Goal: Register for event/course

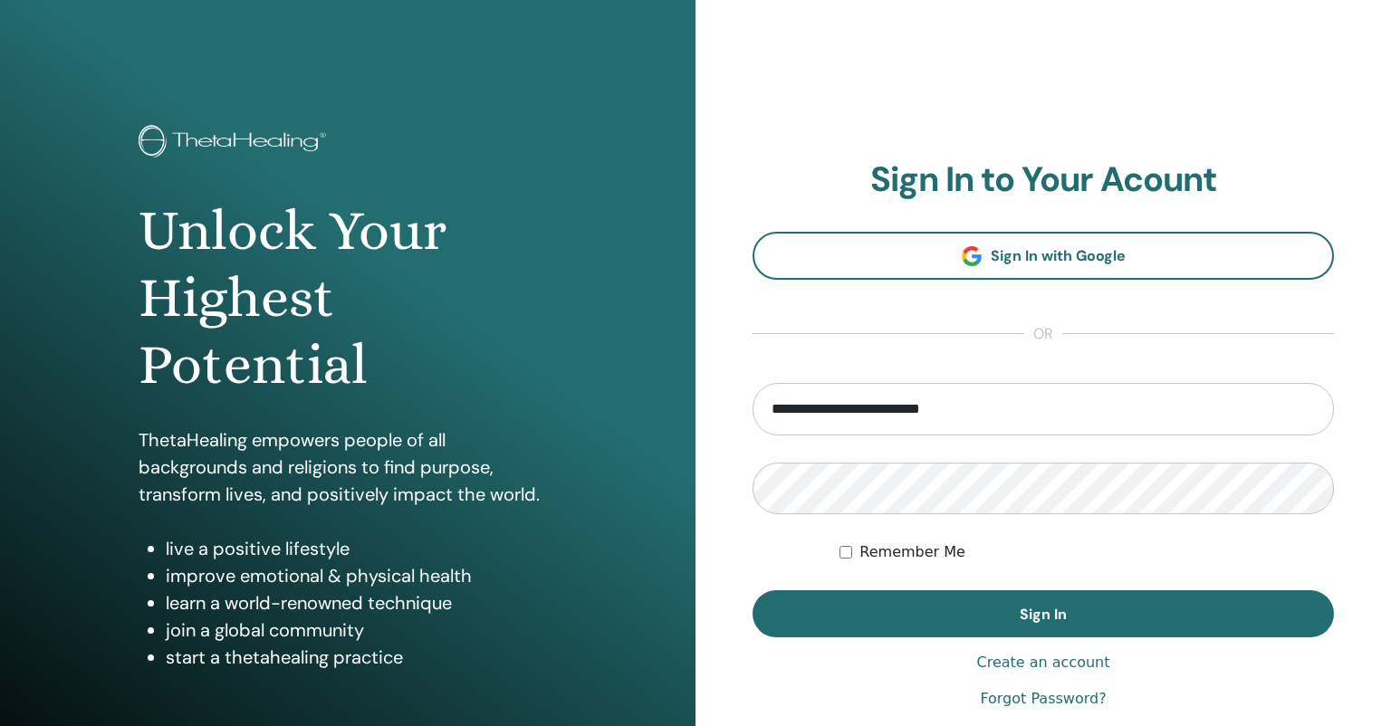
type input "**********"
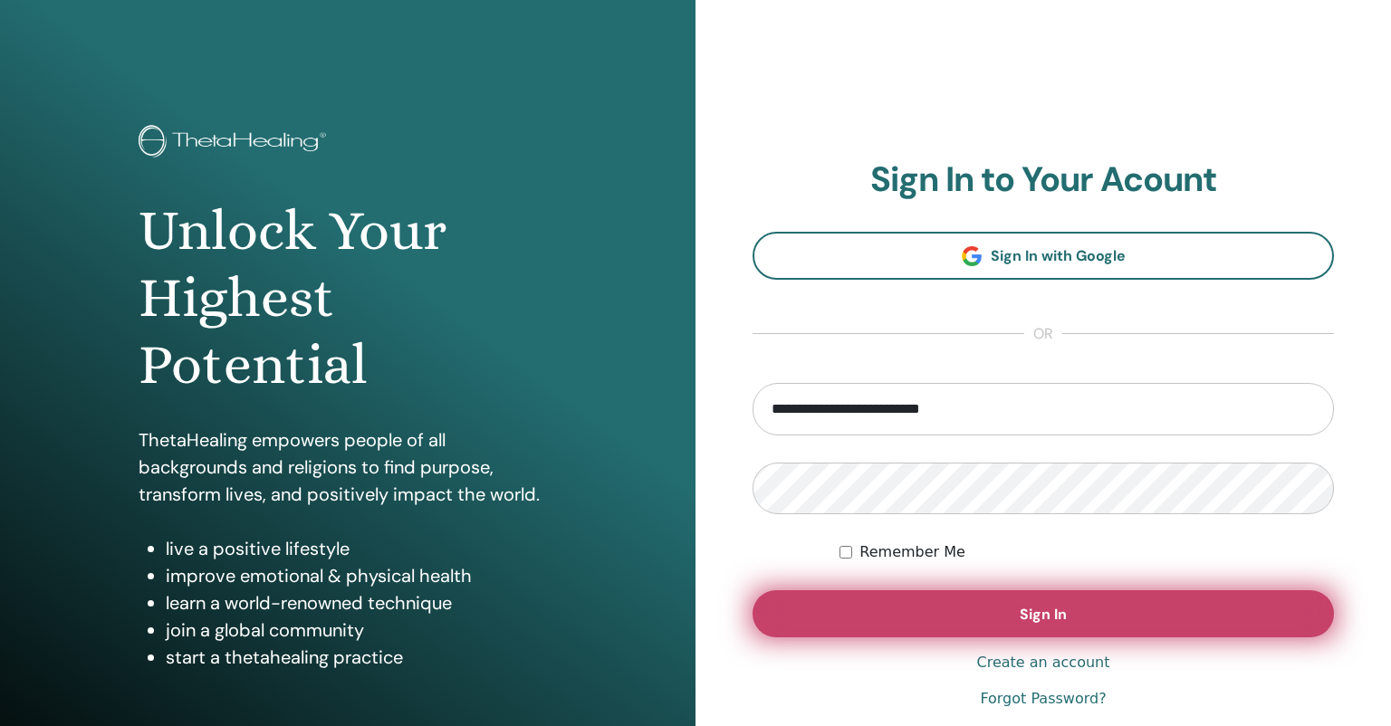
click at [913, 627] on button "Sign In" at bounding box center [1043, 613] width 581 height 47
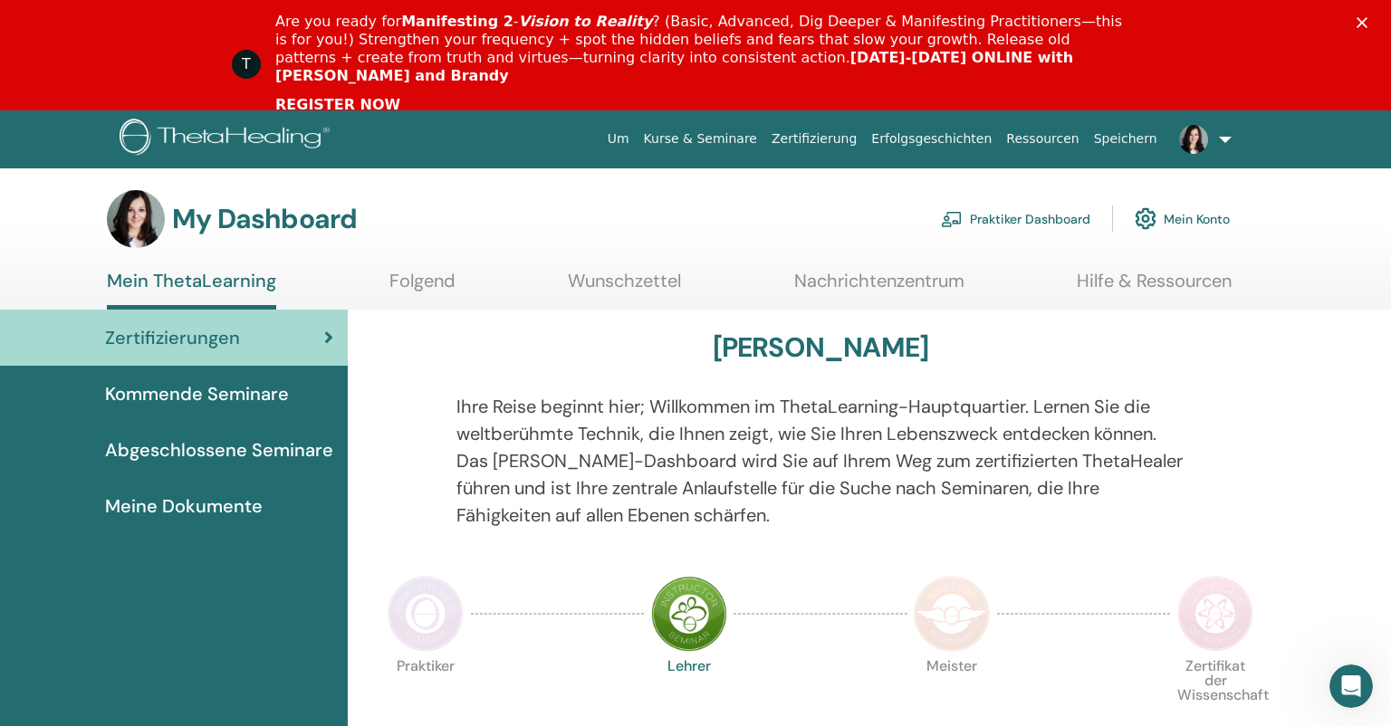
click at [1197, 216] on link "Mein Konto" at bounding box center [1182, 218] width 95 height 40
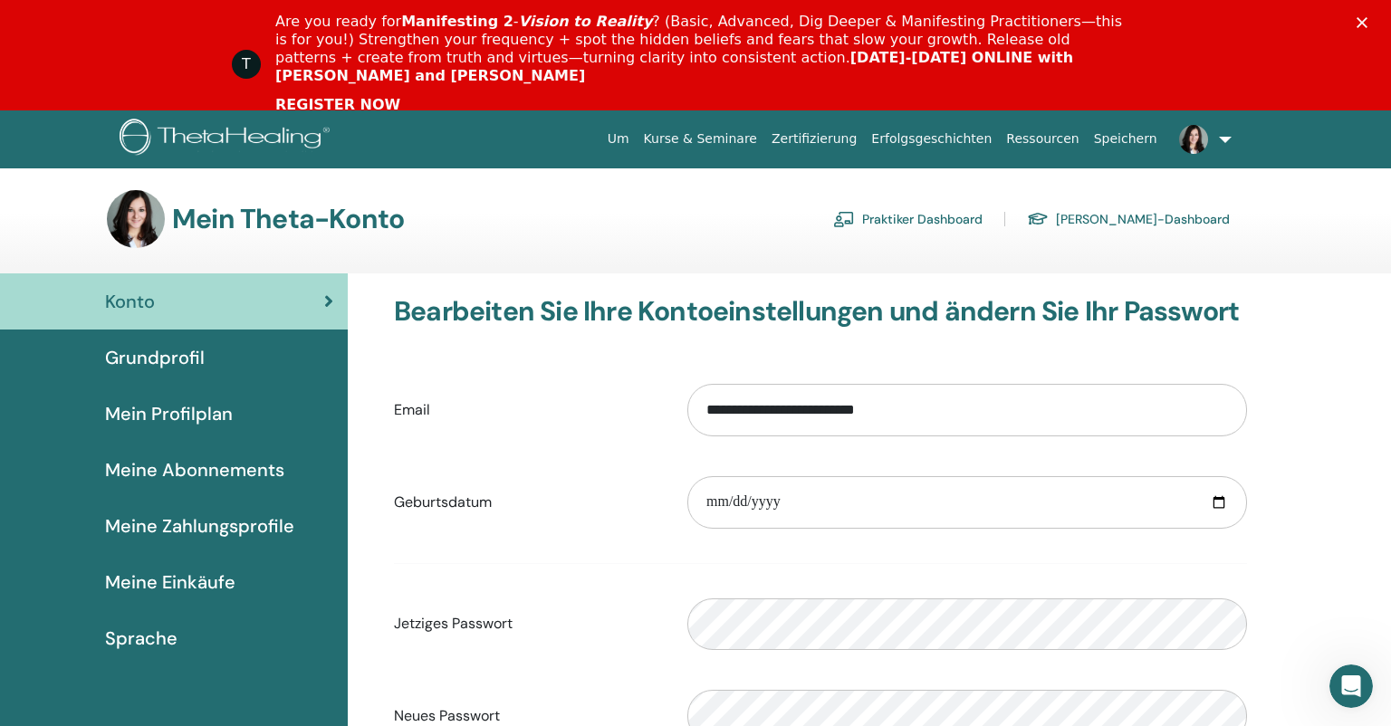
click at [153, 574] on span "Meine Einkäufe" at bounding box center [170, 582] width 130 height 27
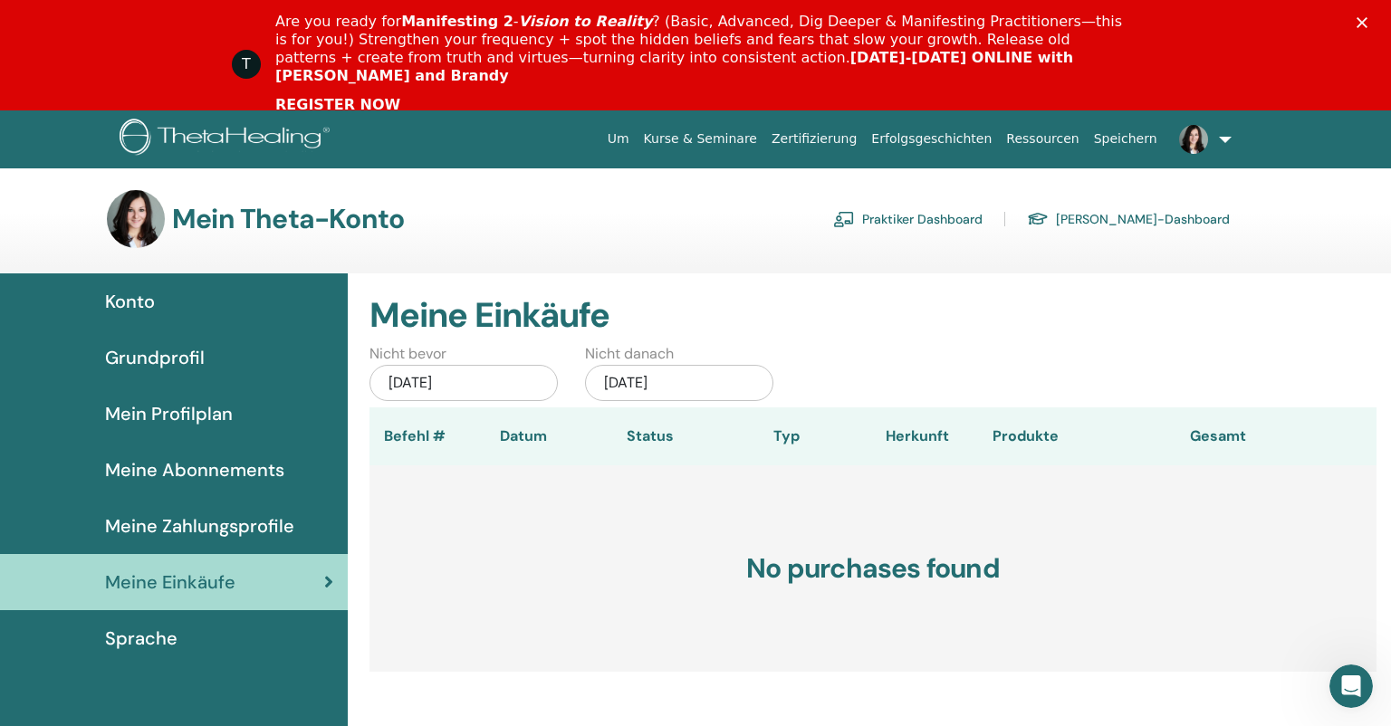
click at [1360, 24] on icon "Schließen" at bounding box center [1362, 22] width 11 height 11
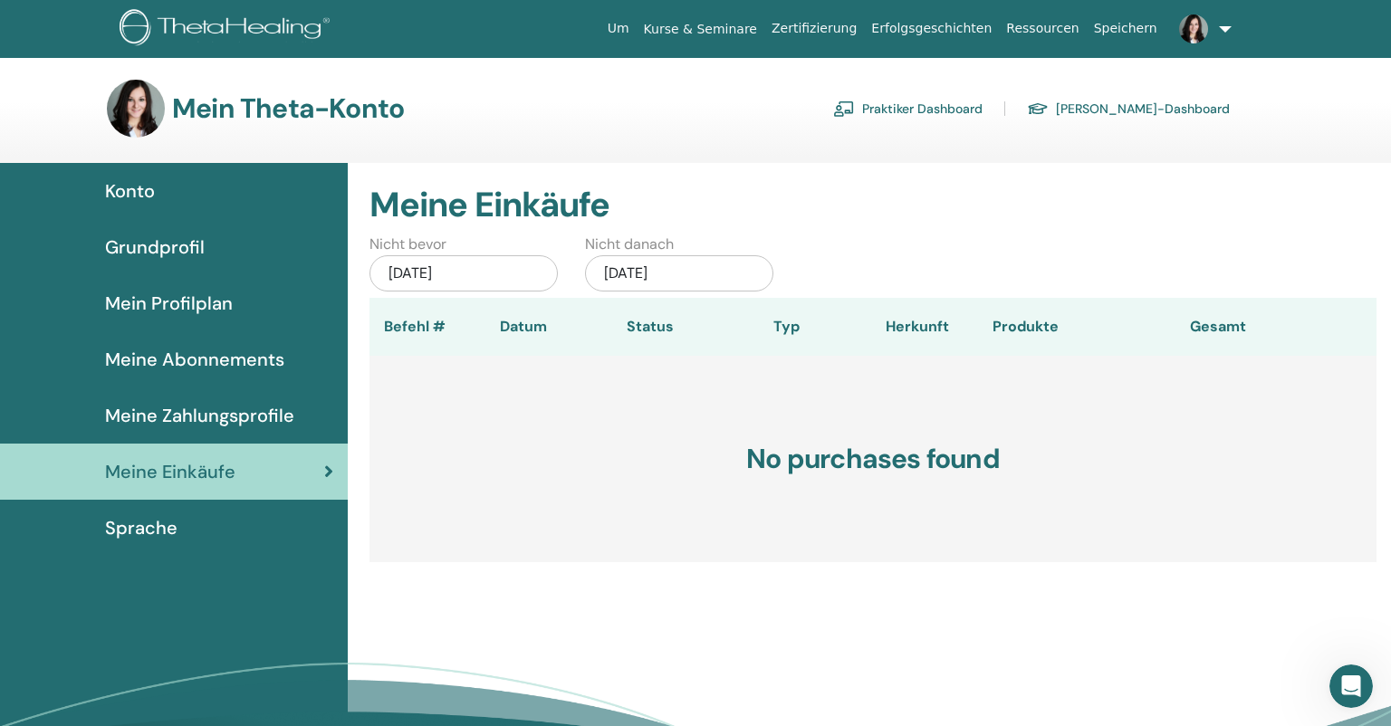
click at [759, 32] on link "Kurse & Seminare" at bounding box center [701, 30] width 128 height 34
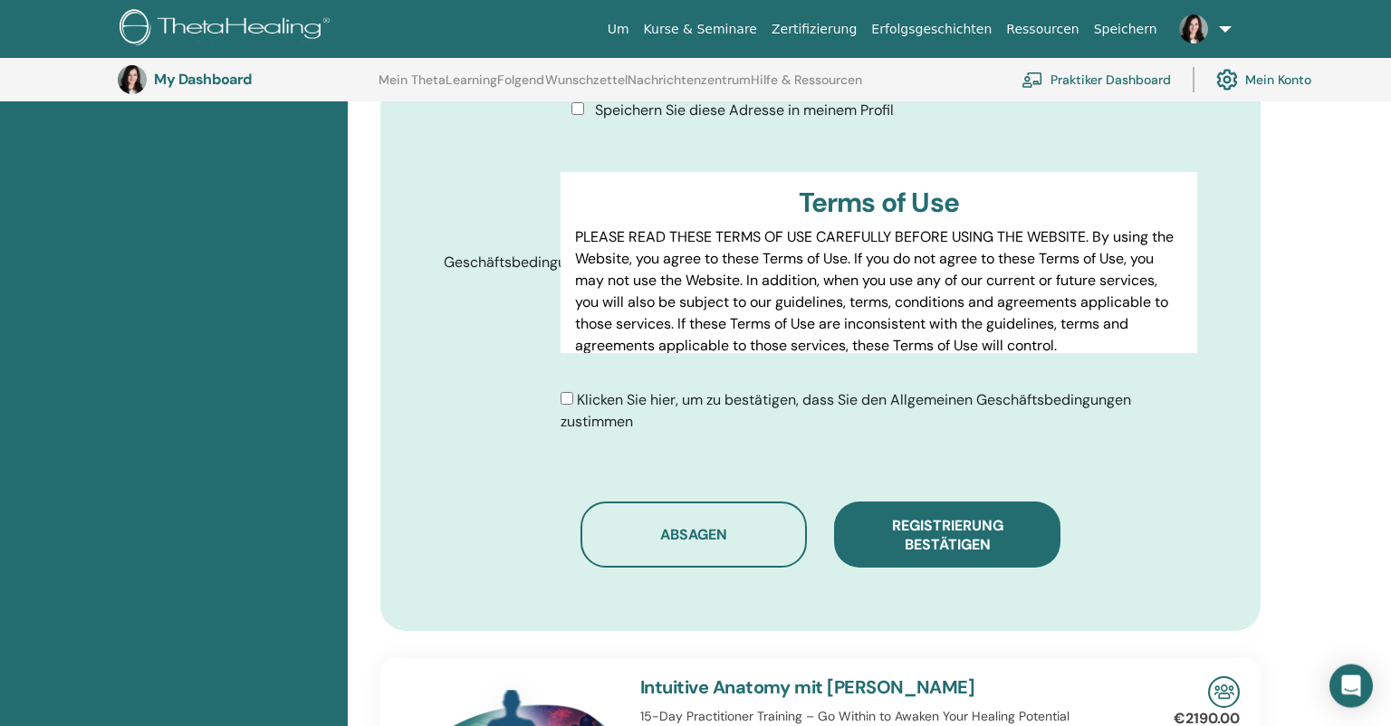
scroll to position [856, 0]
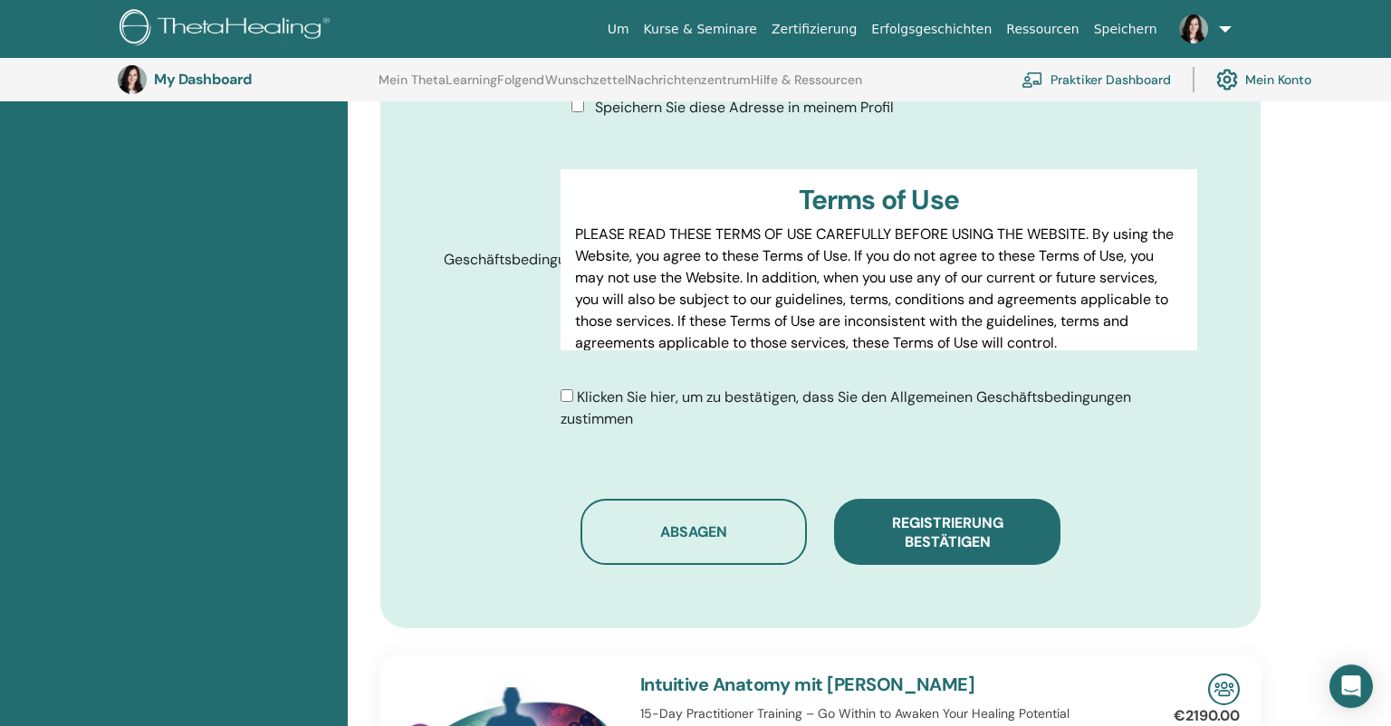
click at [573, 394] on div "Klicken Sie hier, um zu bestätigen, dass Sie den Allgemeinen Geschäftsbedingung…" at bounding box center [879, 408] width 637 height 43
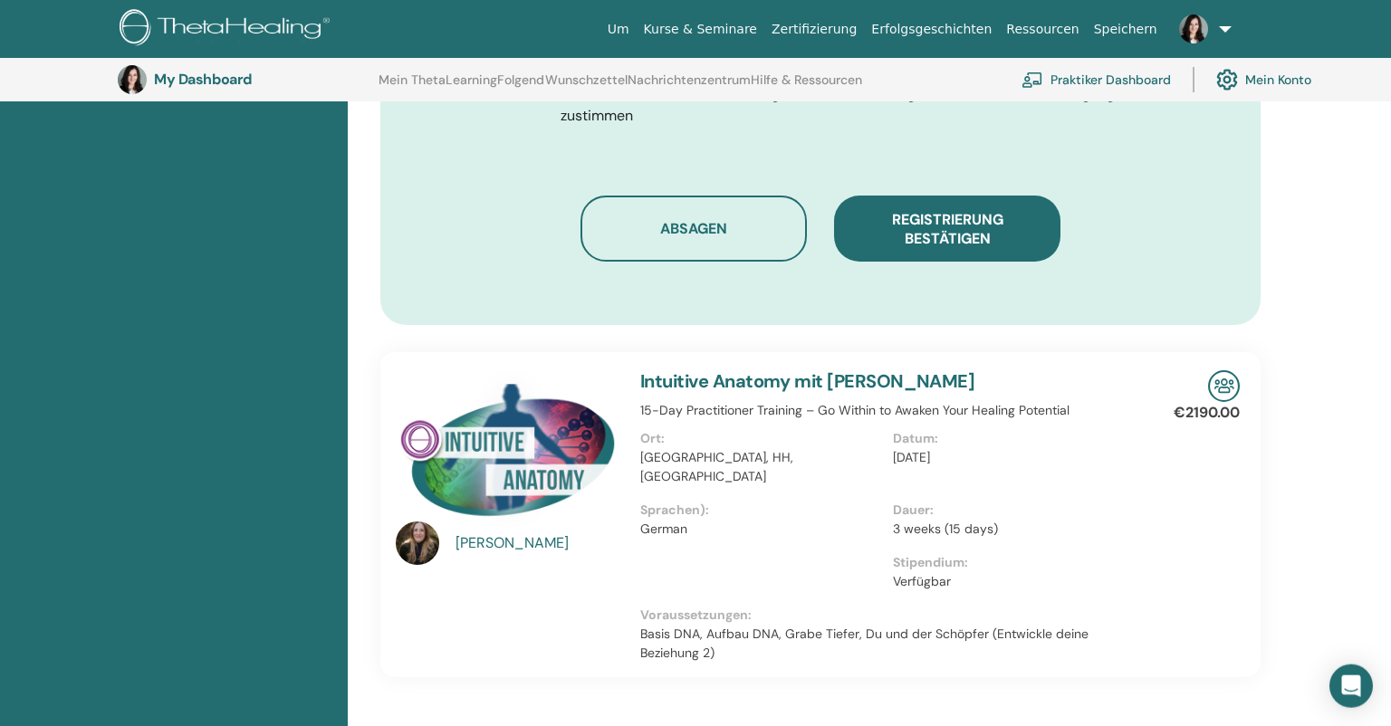
scroll to position [1051, 0]
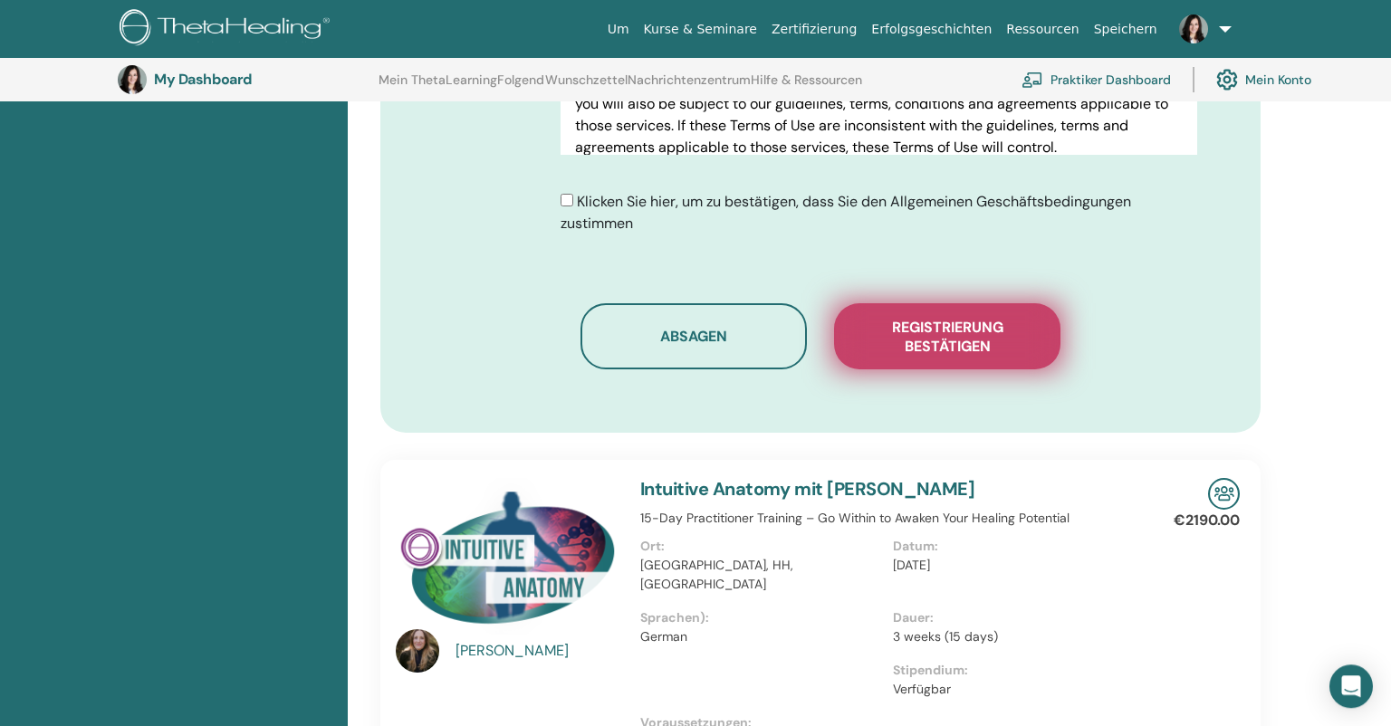
click at [925, 334] on span "Registrierung bestätigen" at bounding box center [947, 337] width 181 height 38
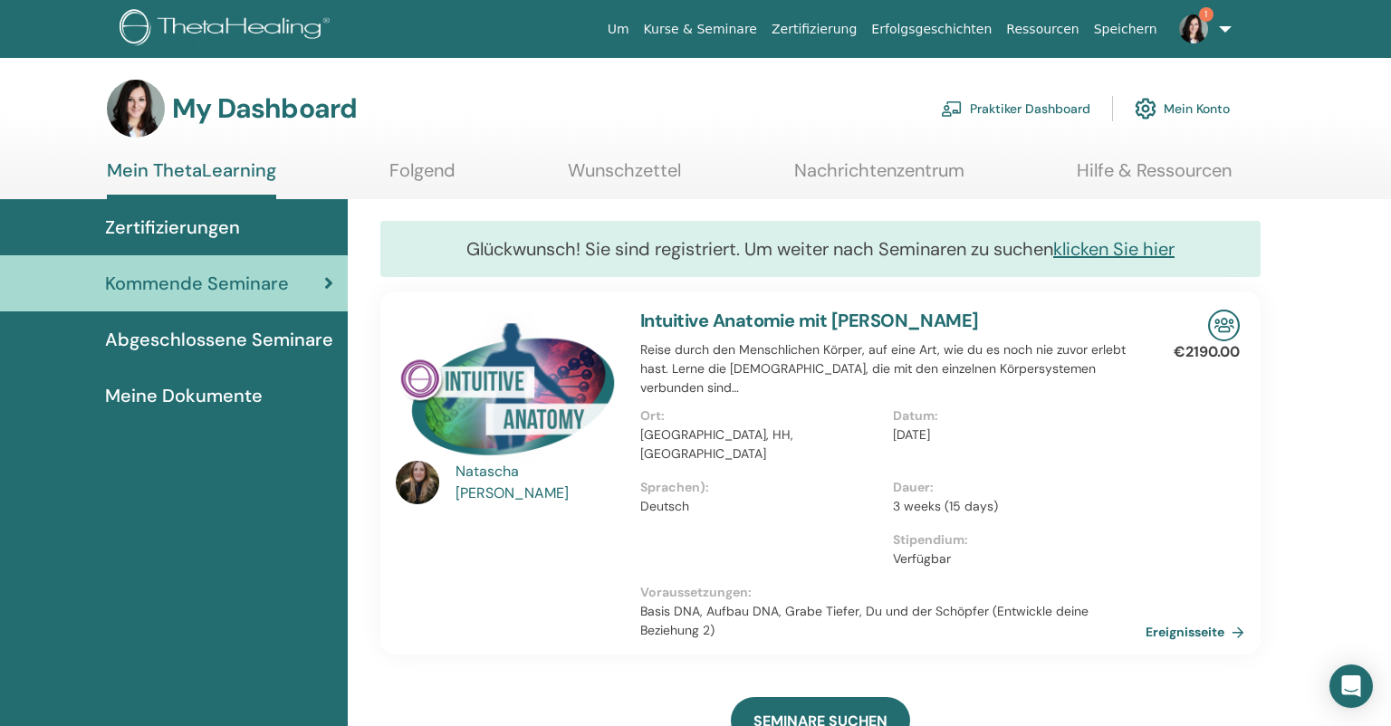
click at [1221, 24] on link "1" at bounding box center [1202, 29] width 74 height 58
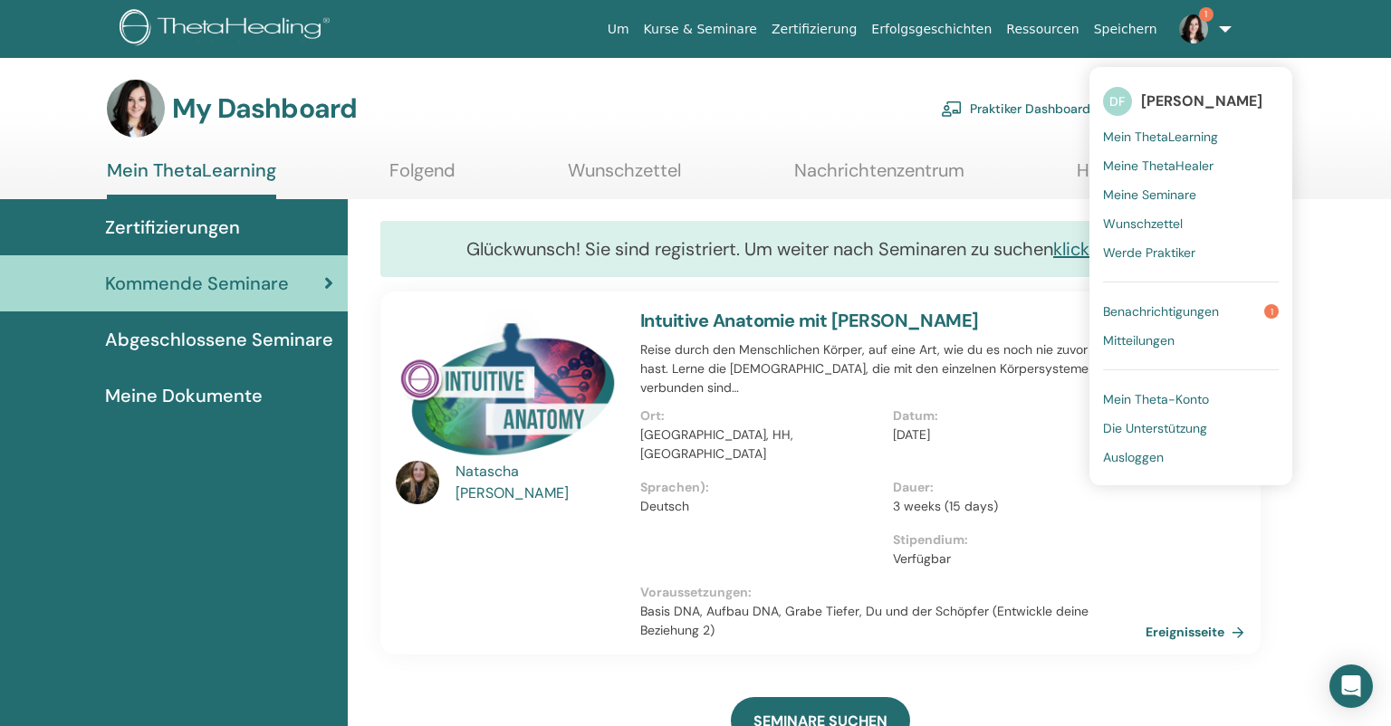
click at [1165, 319] on span "Benachrichtigungen" at bounding box center [1161, 311] width 116 height 16
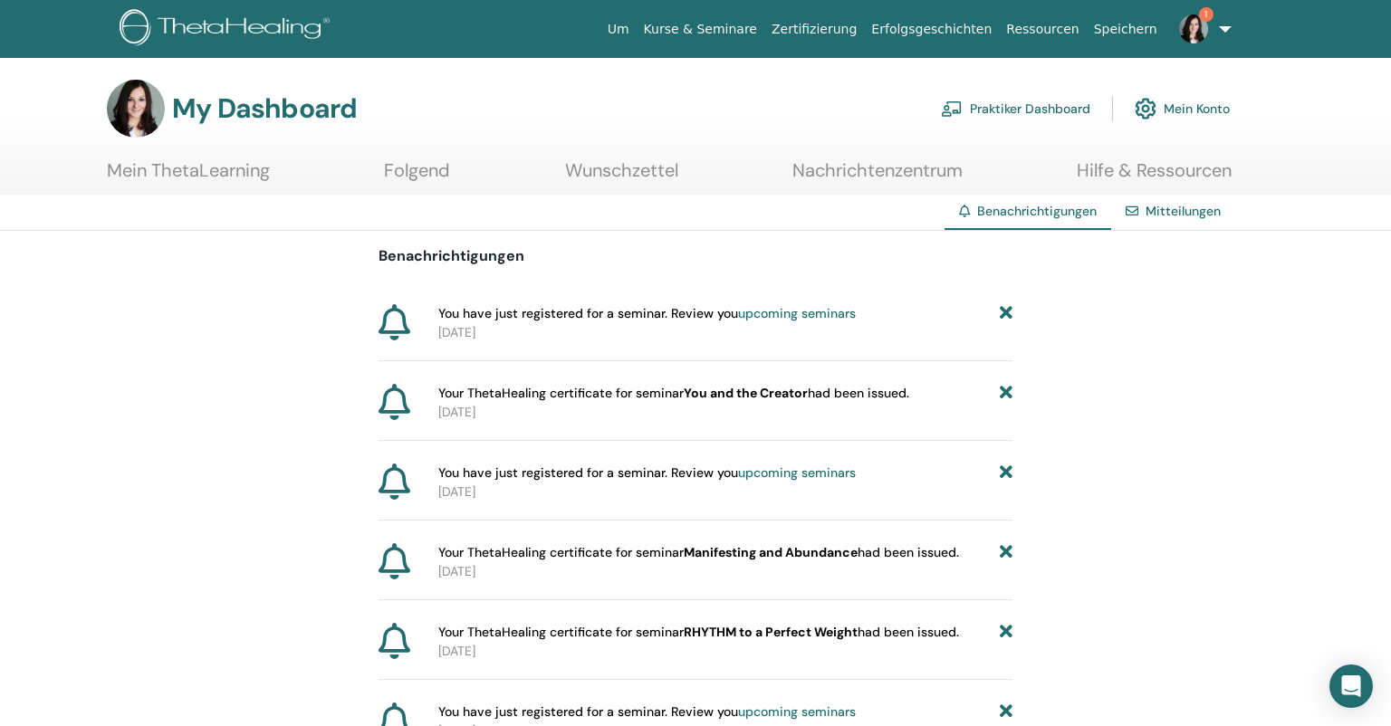
click at [1230, 24] on link "1" at bounding box center [1202, 29] width 74 height 58
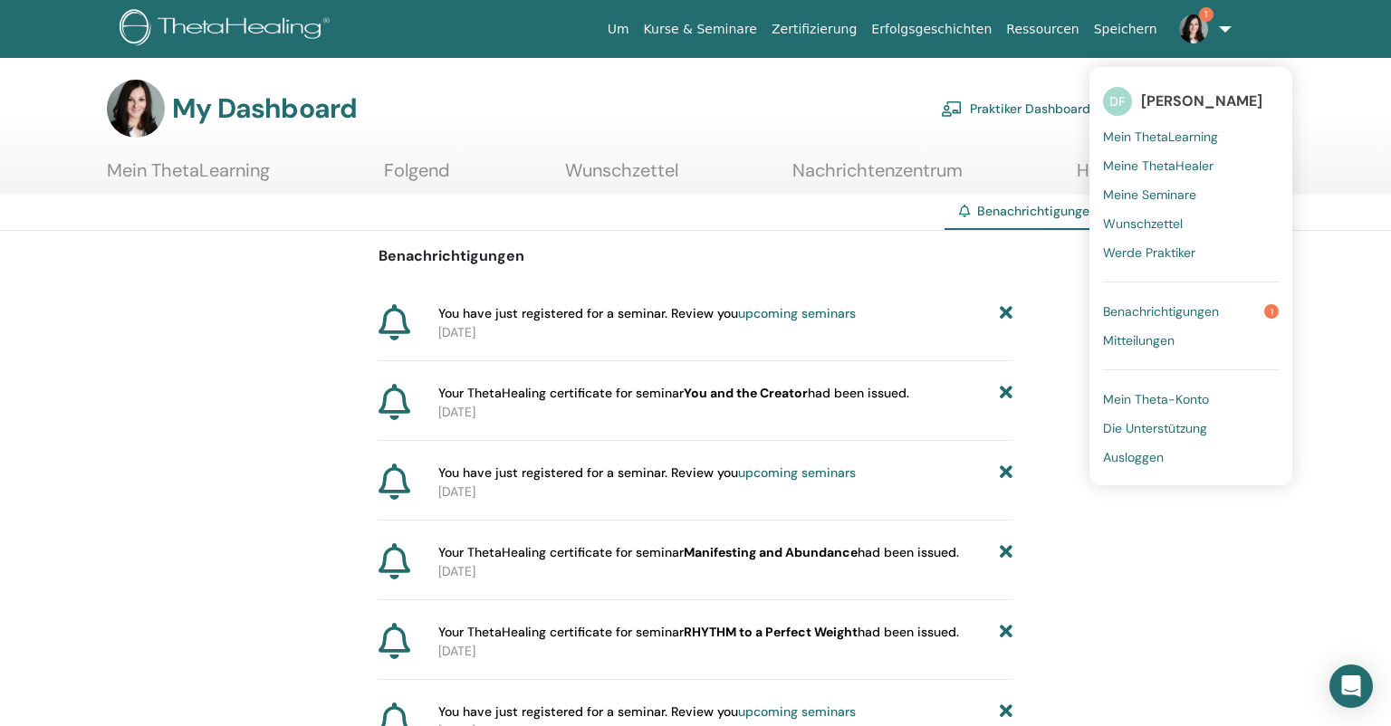
click at [1143, 454] on span "Ausloggen" at bounding box center [1133, 457] width 61 height 16
